Goal: Navigation & Orientation: Find specific page/section

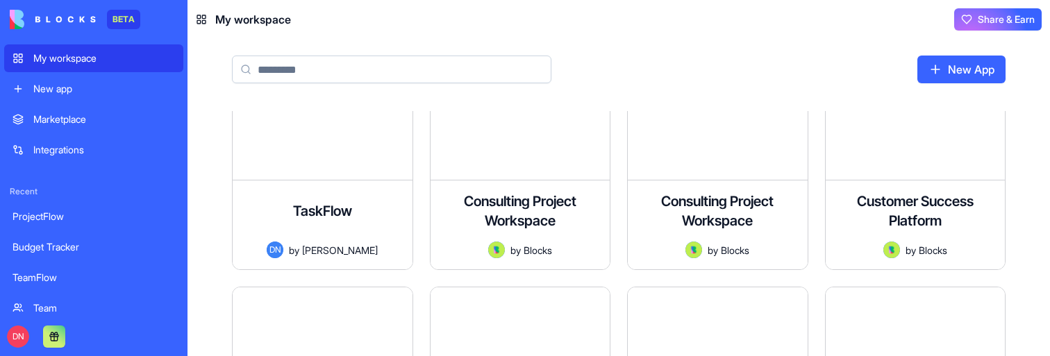
scroll to position [299, 0]
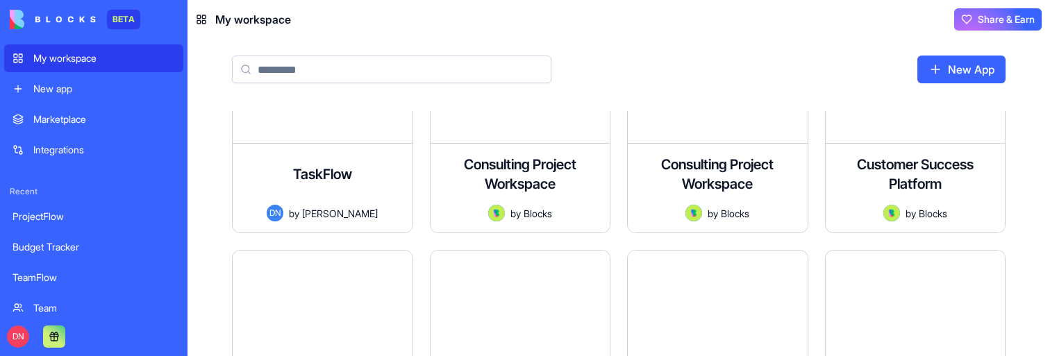
click at [71, 86] on div "New app" at bounding box center [104, 89] width 142 height 14
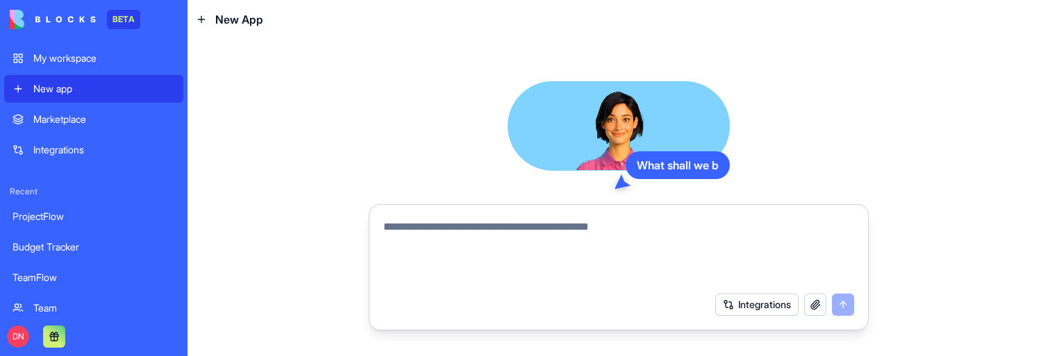
click at [71, 117] on div "Marketplace" at bounding box center [104, 120] width 142 height 14
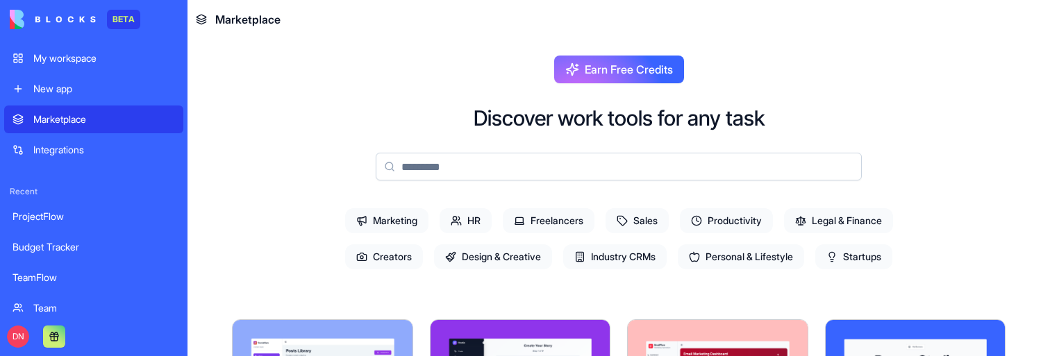
click at [69, 51] on link "My workspace" at bounding box center [93, 58] width 179 height 28
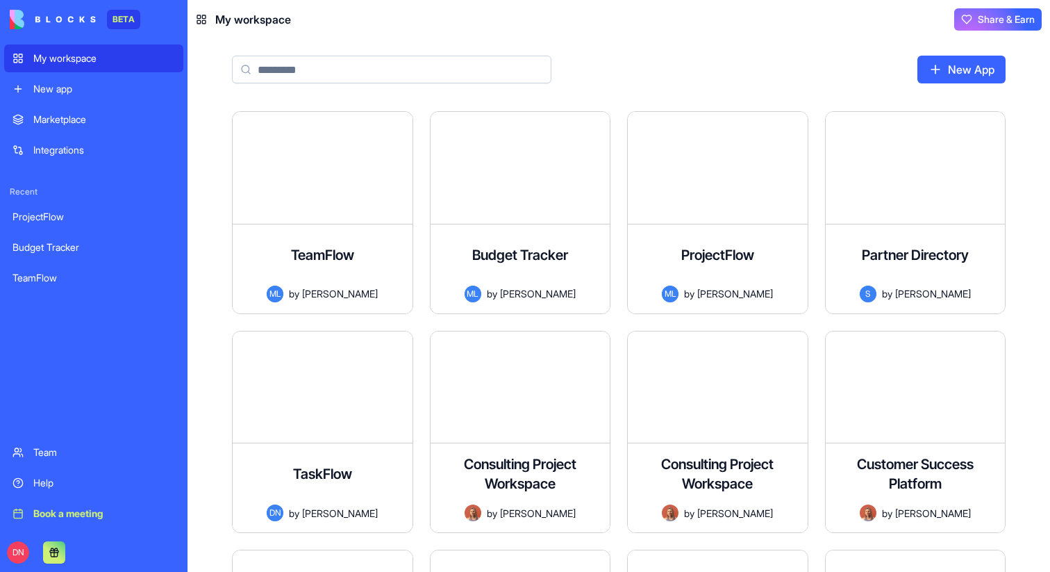
click at [101, 89] on div "New app" at bounding box center [104, 89] width 142 height 14
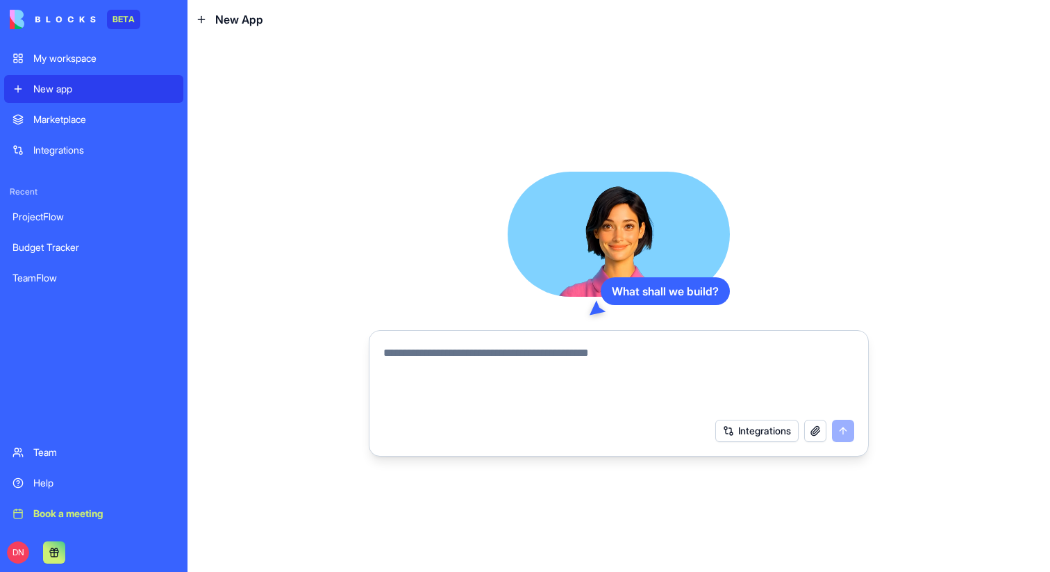
click at [76, 127] on link "Marketplace" at bounding box center [93, 120] width 179 height 28
